Goal: Task Accomplishment & Management: Complete application form

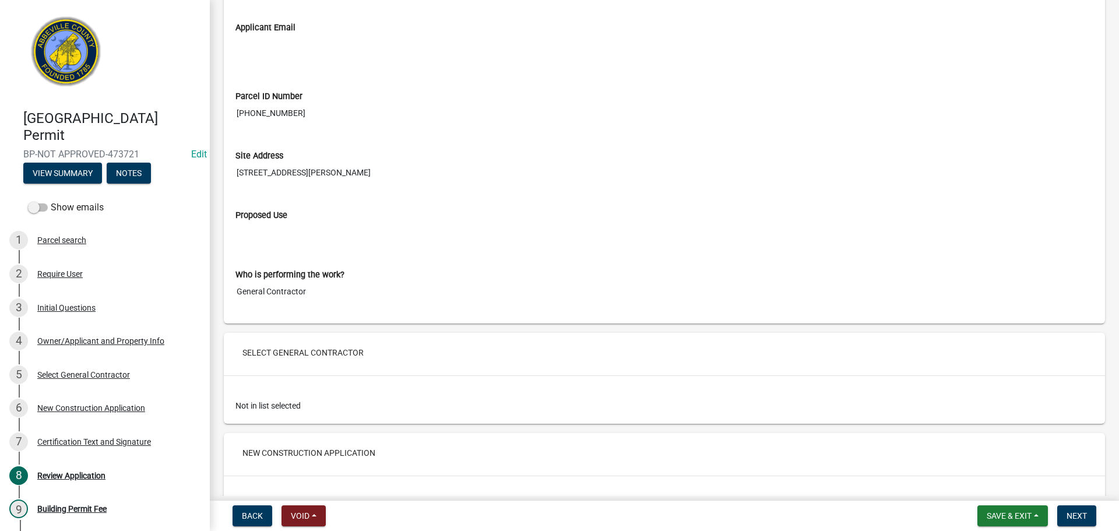
scroll to position [1690, 0]
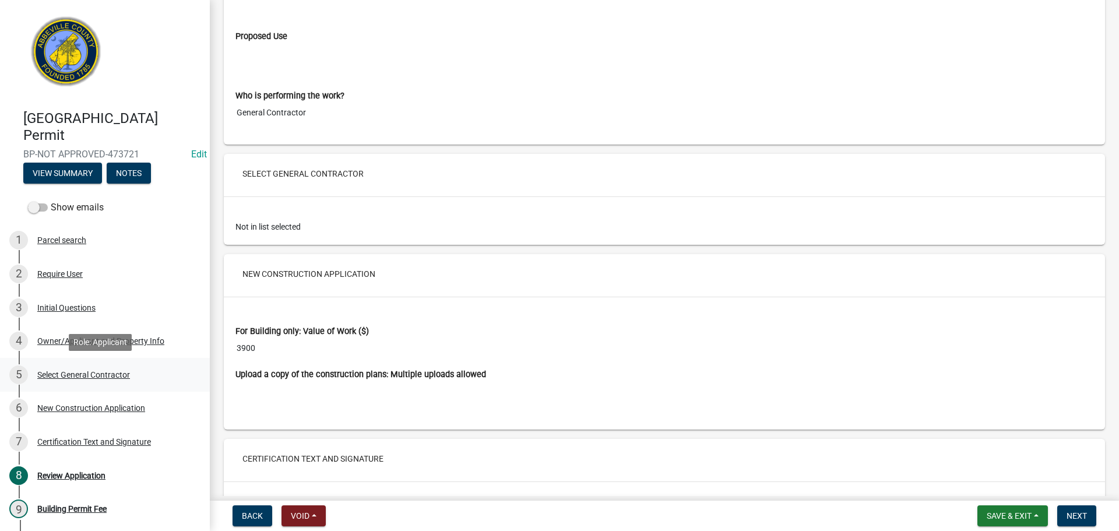
click at [117, 371] on div "Select General Contractor" at bounding box center [83, 375] width 93 height 8
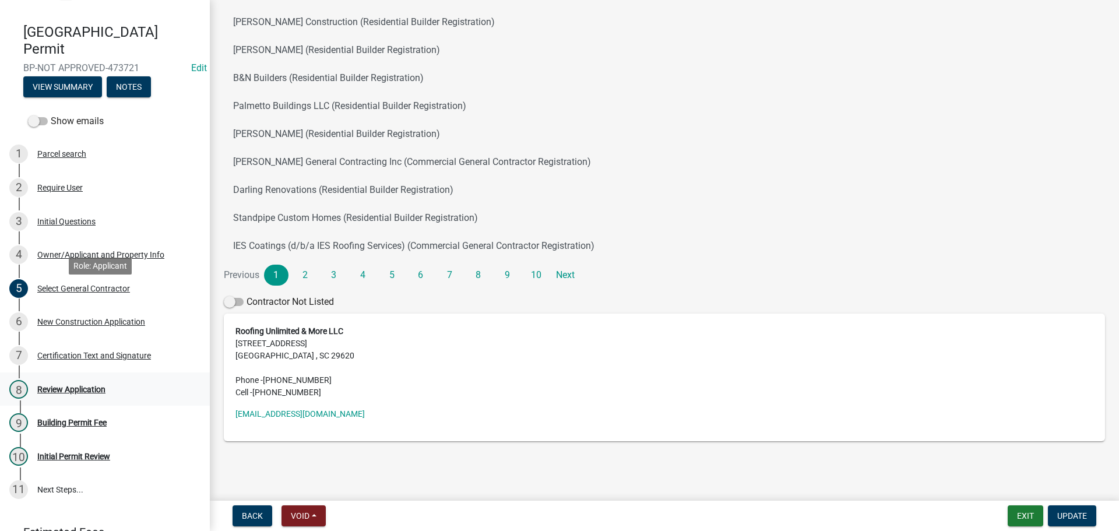
scroll to position [144, 0]
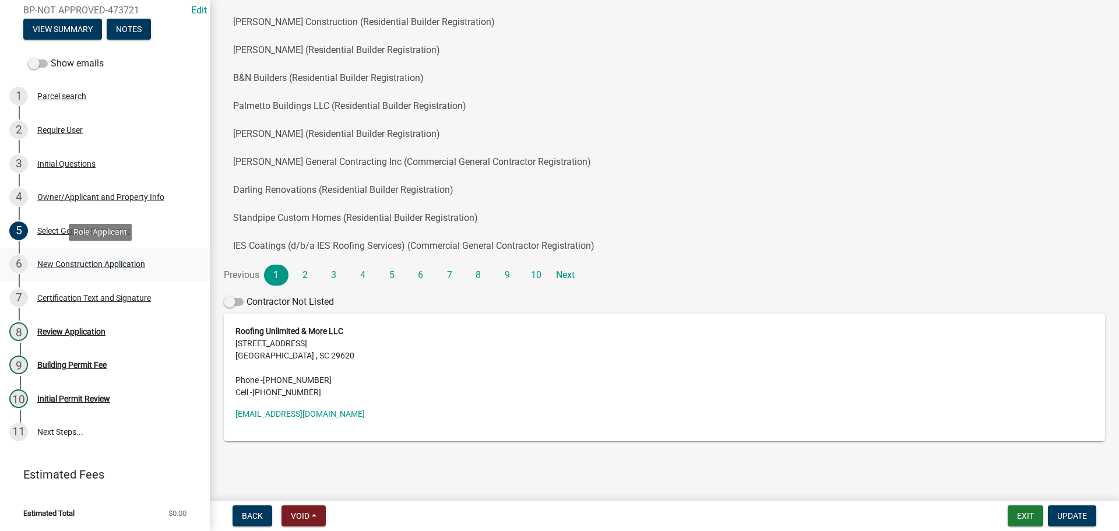
click at [113, 264] on div "New Construction Application" at bounding box center [91, 264] width 108 height 8
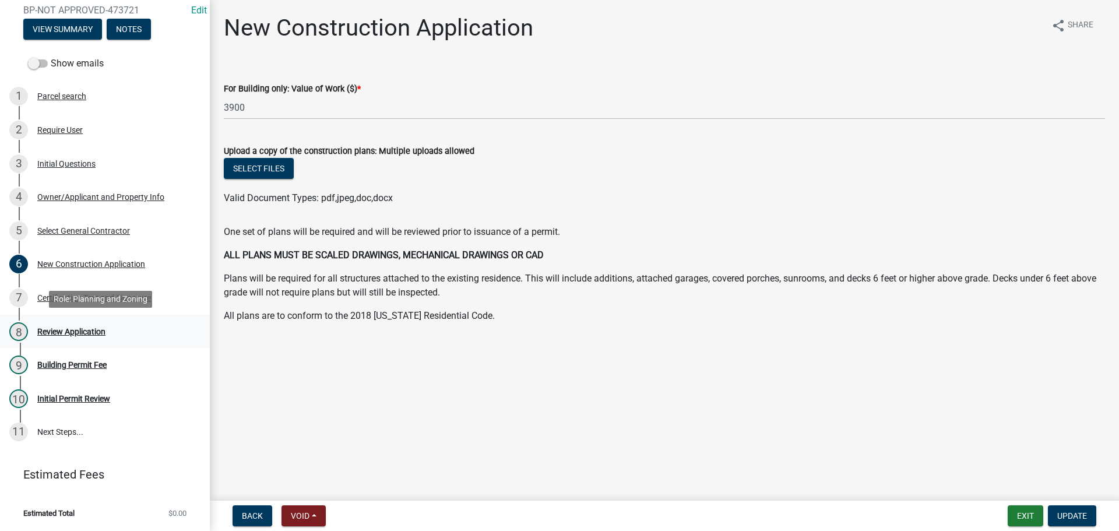
click at [82, 335] on div "Review Application" at bounding box center [71, 332] width 68 height 8
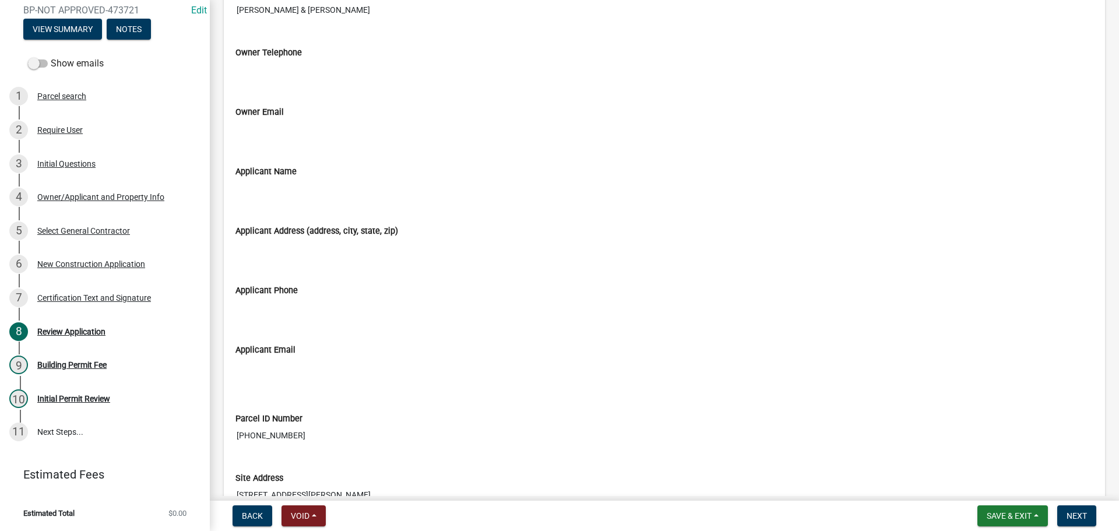
scroll to position [1399, 0]
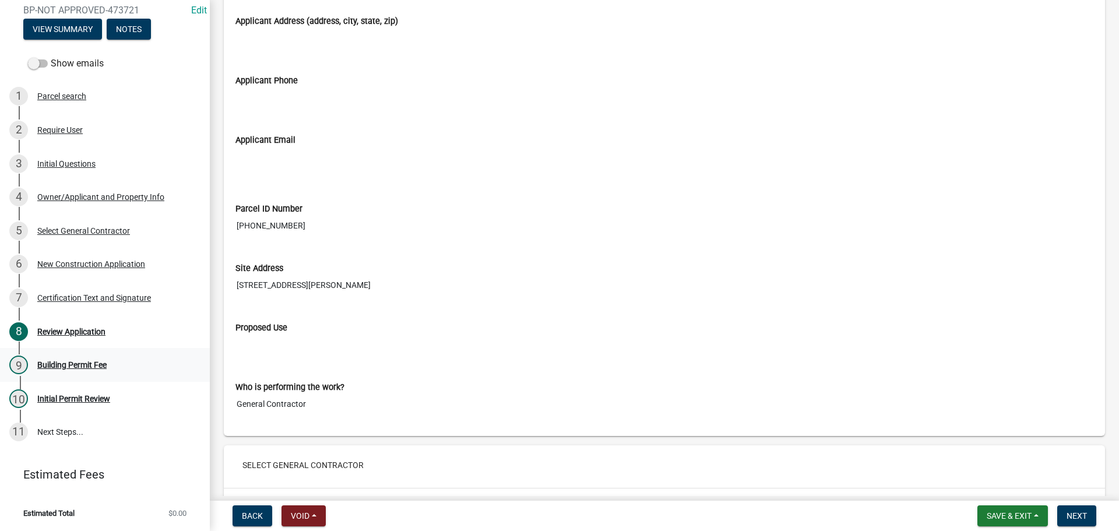
click at [100, 362] on div "Building Permit Fee" at bounding box center [71, 365] width 69 height 8
click at [1082, 511] on span "Next" at bounding box center [1077, 515] width 20 height 9
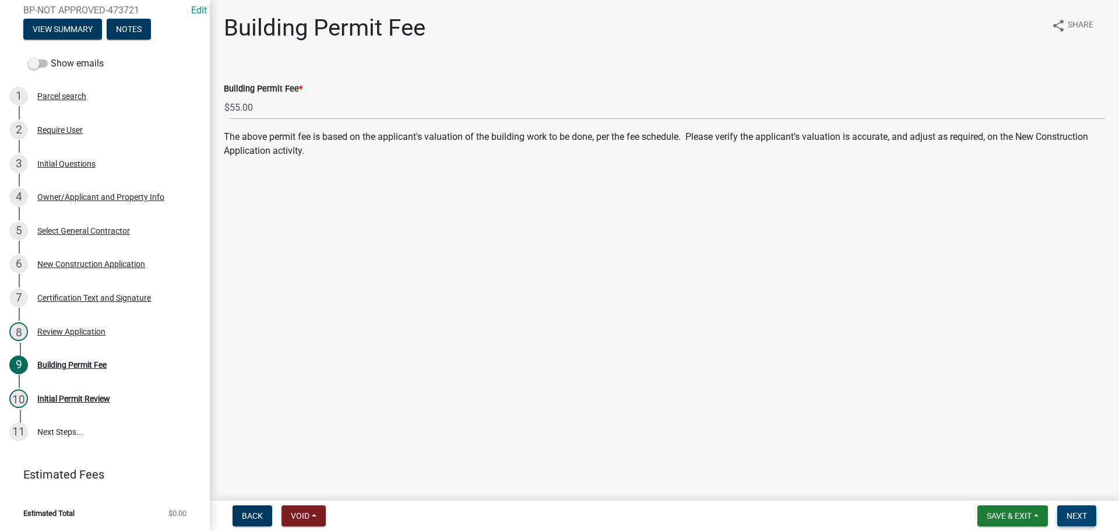
click at [1091, 515] on button "Next" at bounding box center [1076, 515] width 39 height 21
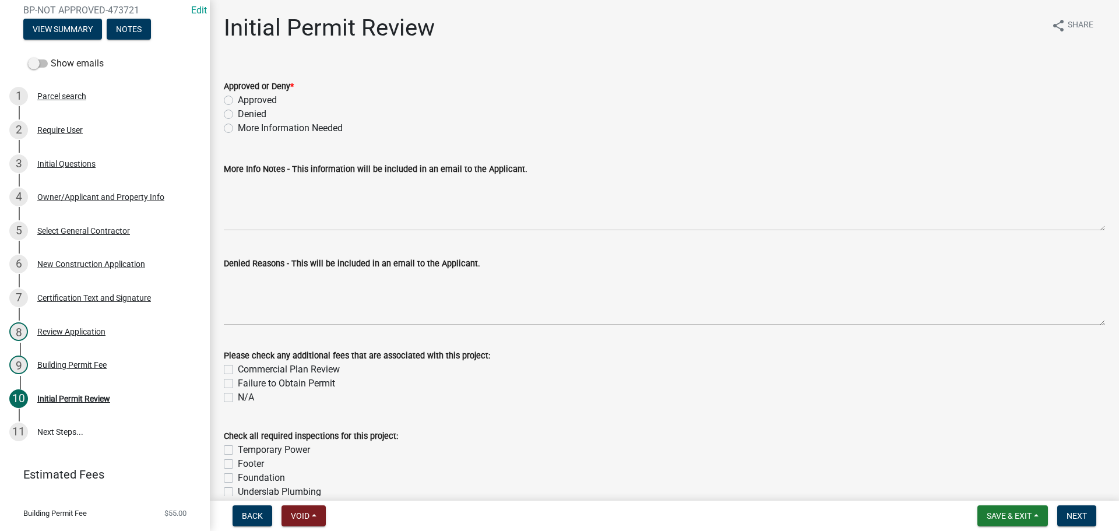
click at [238, 104] on label "Approved" at bounding box center [257, 100] width 39 height 14
click at [238, 101] on input "Approved" at bounding box center [242, 97] width 8 height 8
radio input "true"
click at [1091, 516] on button "Next" at bounding box center [1076, 515] width 39 height 21
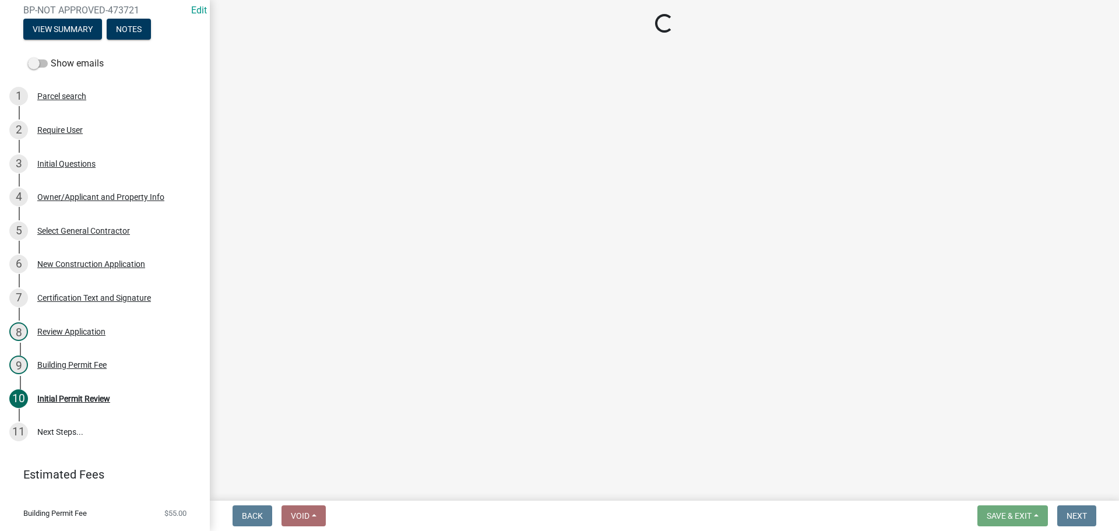
select select "3: 3"
